Goal: Book appointment/travel/reservation

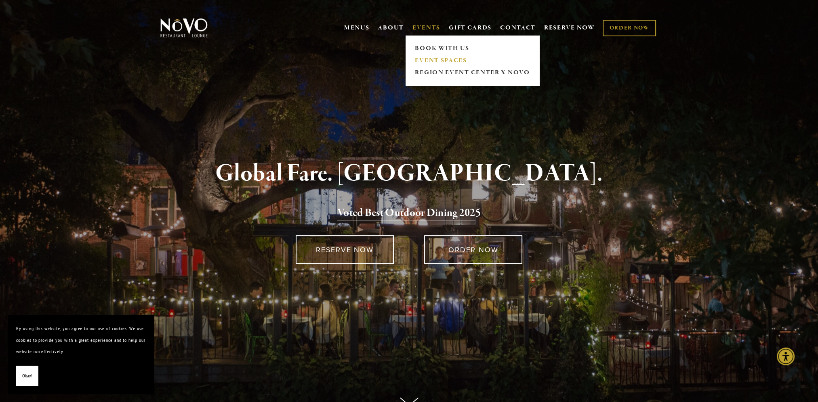
click at [422, 61] on link "EVENT SPACES" at bounding box center [473, 61] width 120 height 12
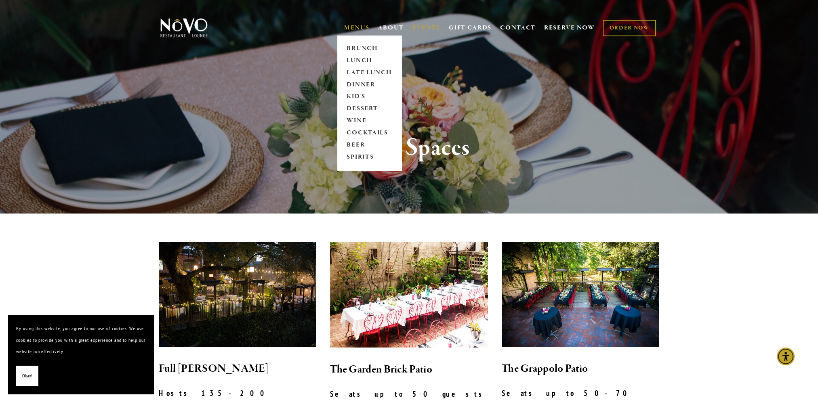
click at [352, 26] on link "MENUS" at bounding box center [356, 28] width 25 height 8
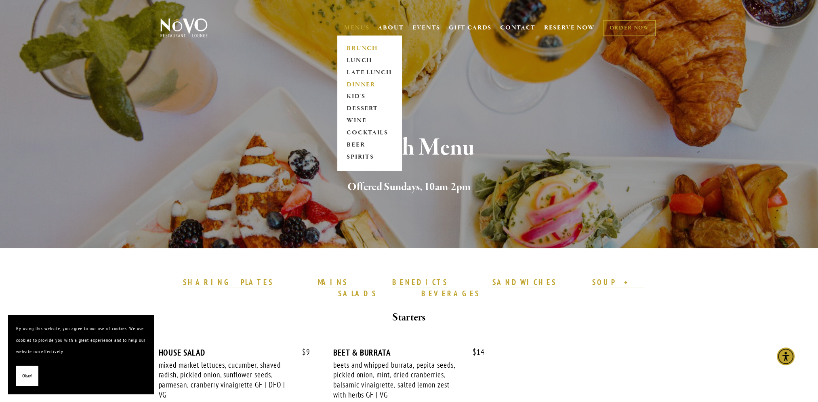
click at [364, 81] on link "DINNER" at bounding box center [369, 85] width 51 height 12
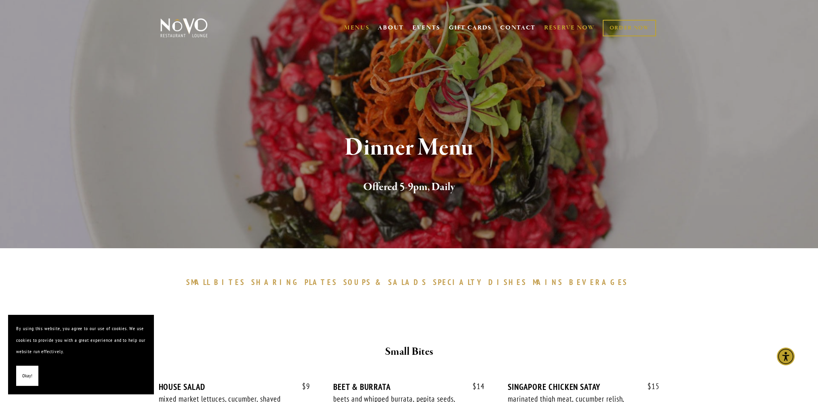
click at [554, 25] on link "RESERVE NOW" at bounding box center [569, 27] width 51 height 15
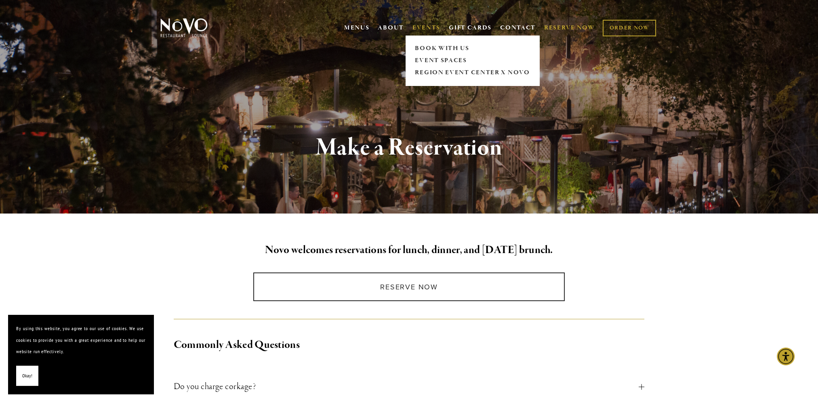
click at [417, 28] on link "EVENTS" at bounding box center [427, 28] width 28 height 8
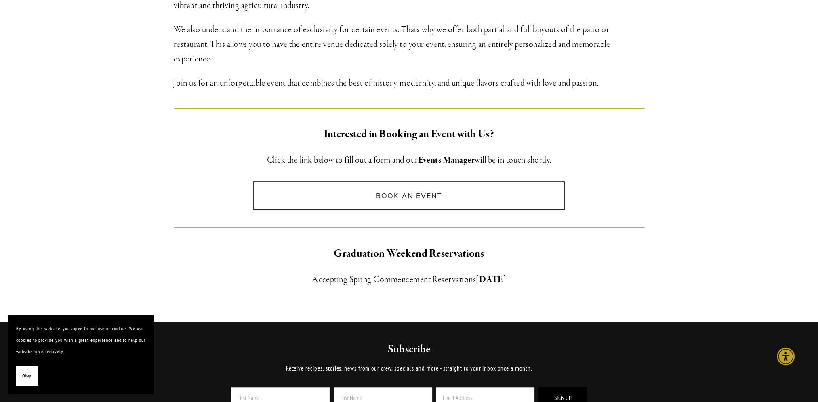
scroll to position [448, 0]
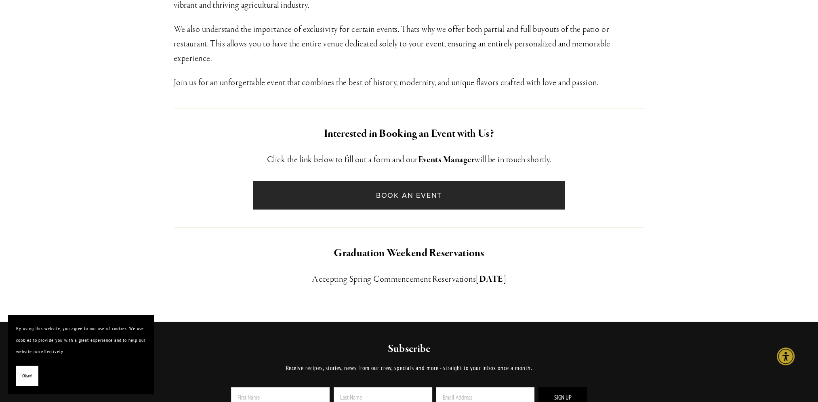
click at [348, 202] on link "Book an Event" at bounding box center [409, 195] width 312 height 29
